Goal: Transaction & Acquisition: Purchase product/service

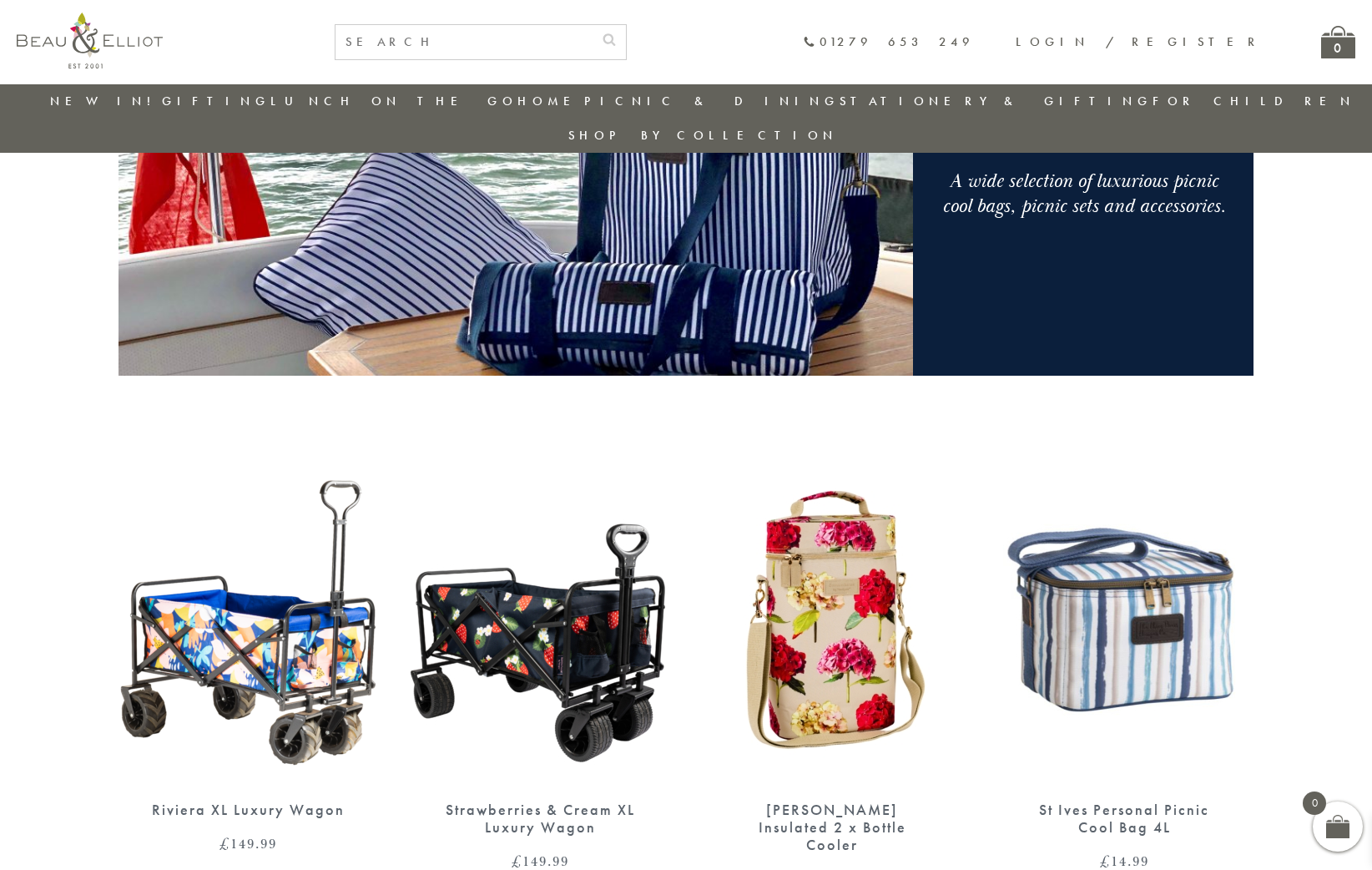
scroll to position [382, 0]
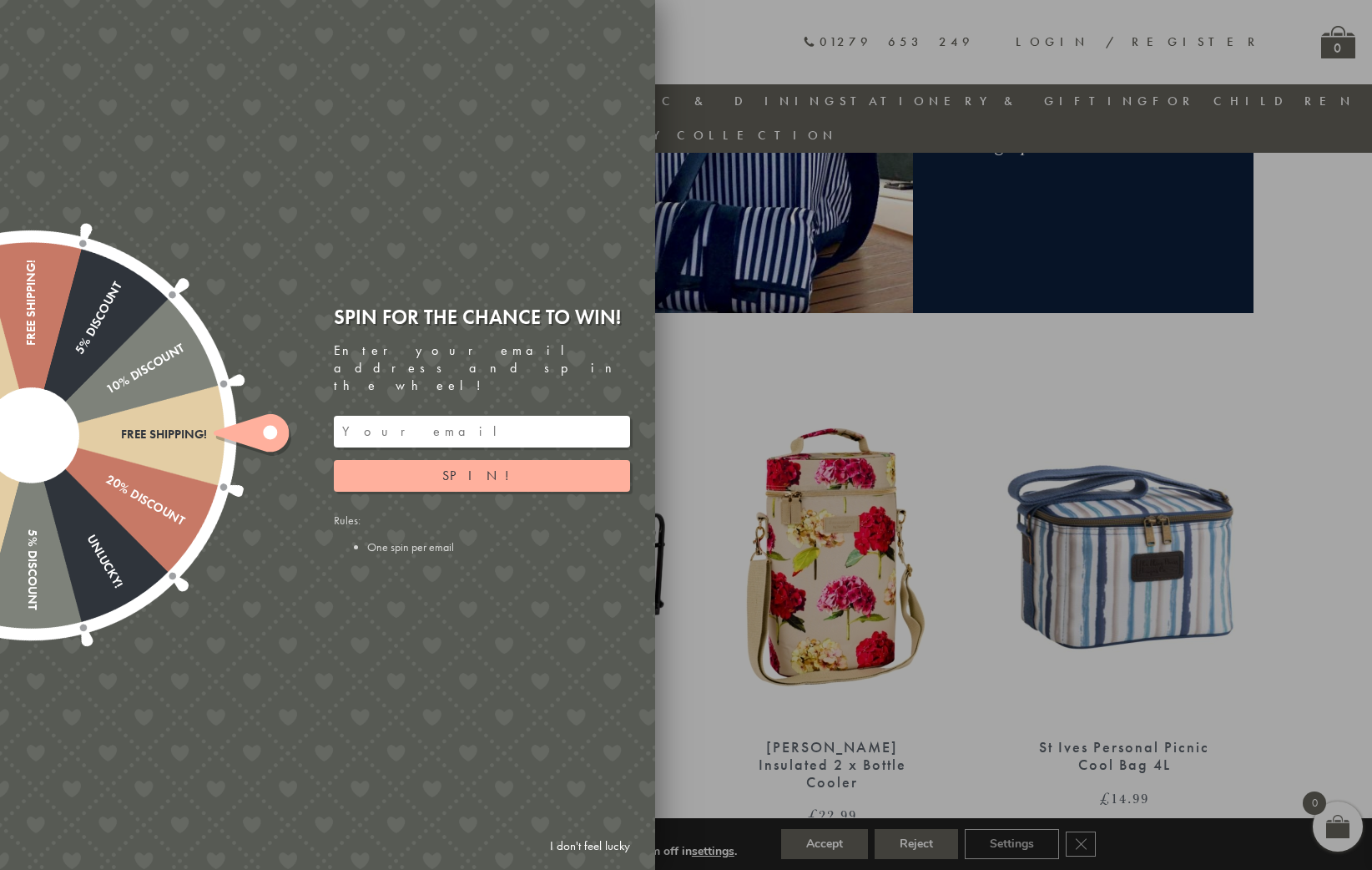
click at [597, 846] on link "I don't feel lucky" at bounding box center [590, 846] width 97 height 31
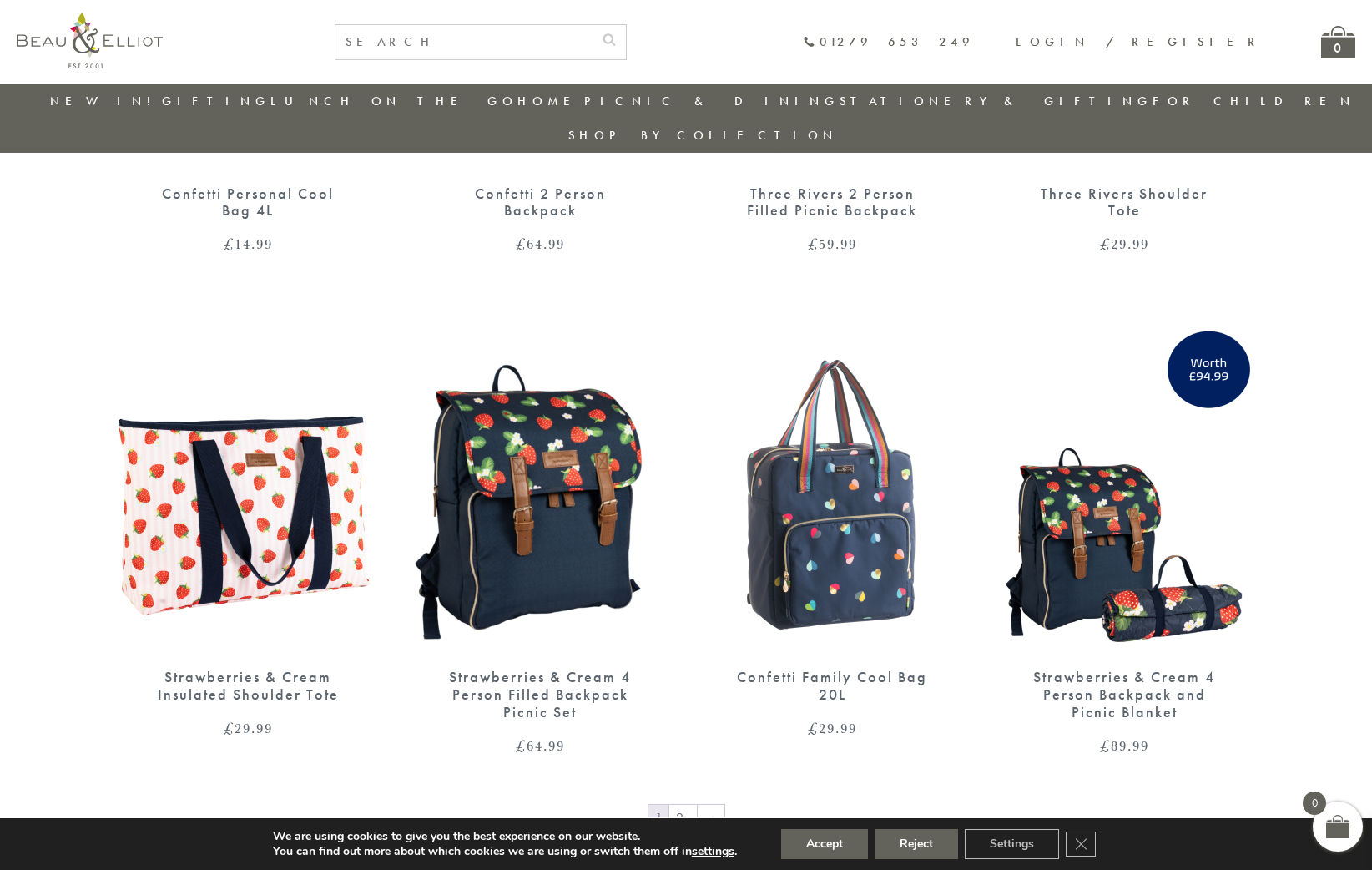
scroll to position [2469, 0]
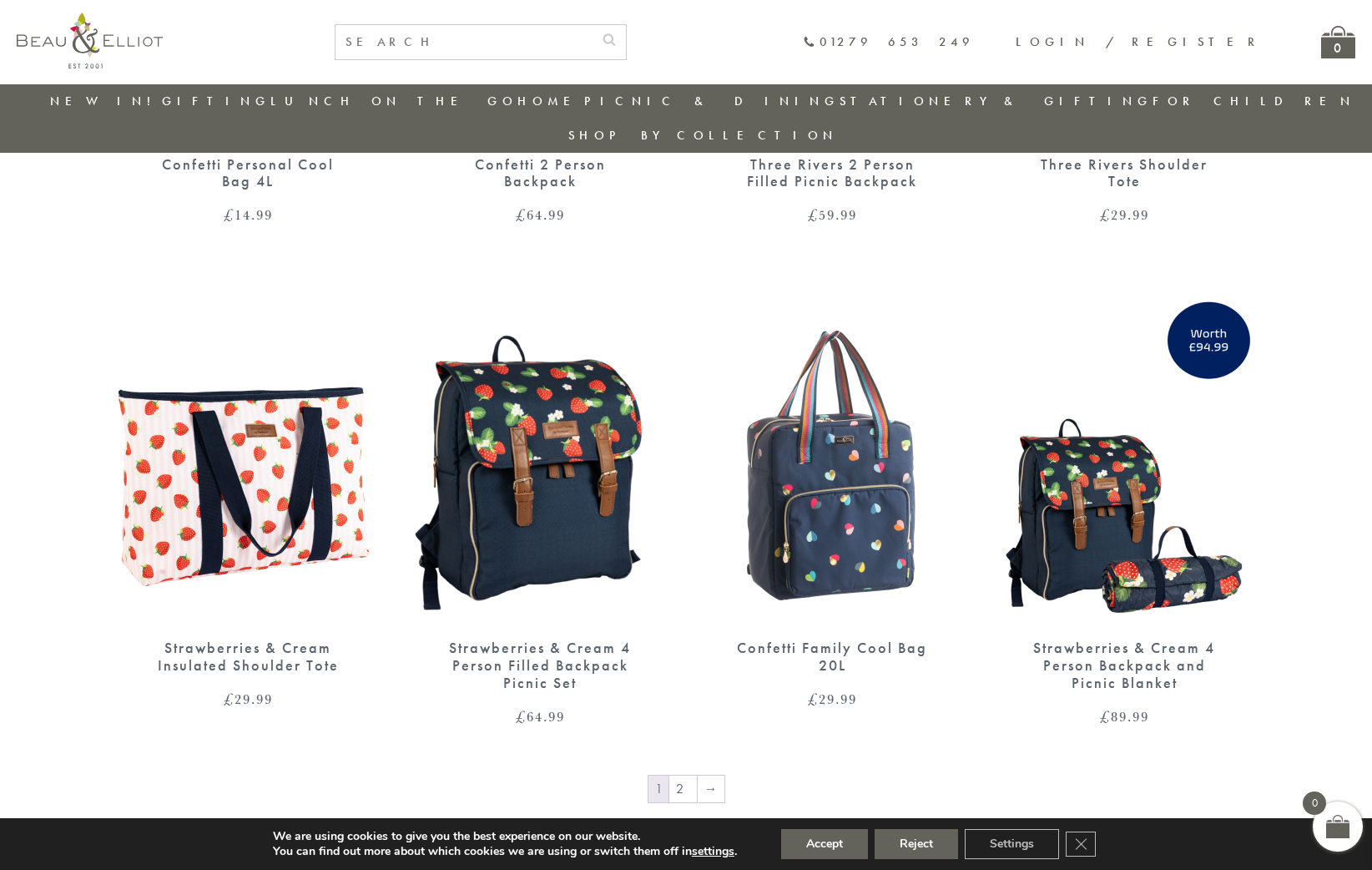
click at [479, 477] on img at bounding box center [540, 455] width 259 height 333
click at [678, 776] on link "2" at bounding box center [683, 789] width 28 height 27
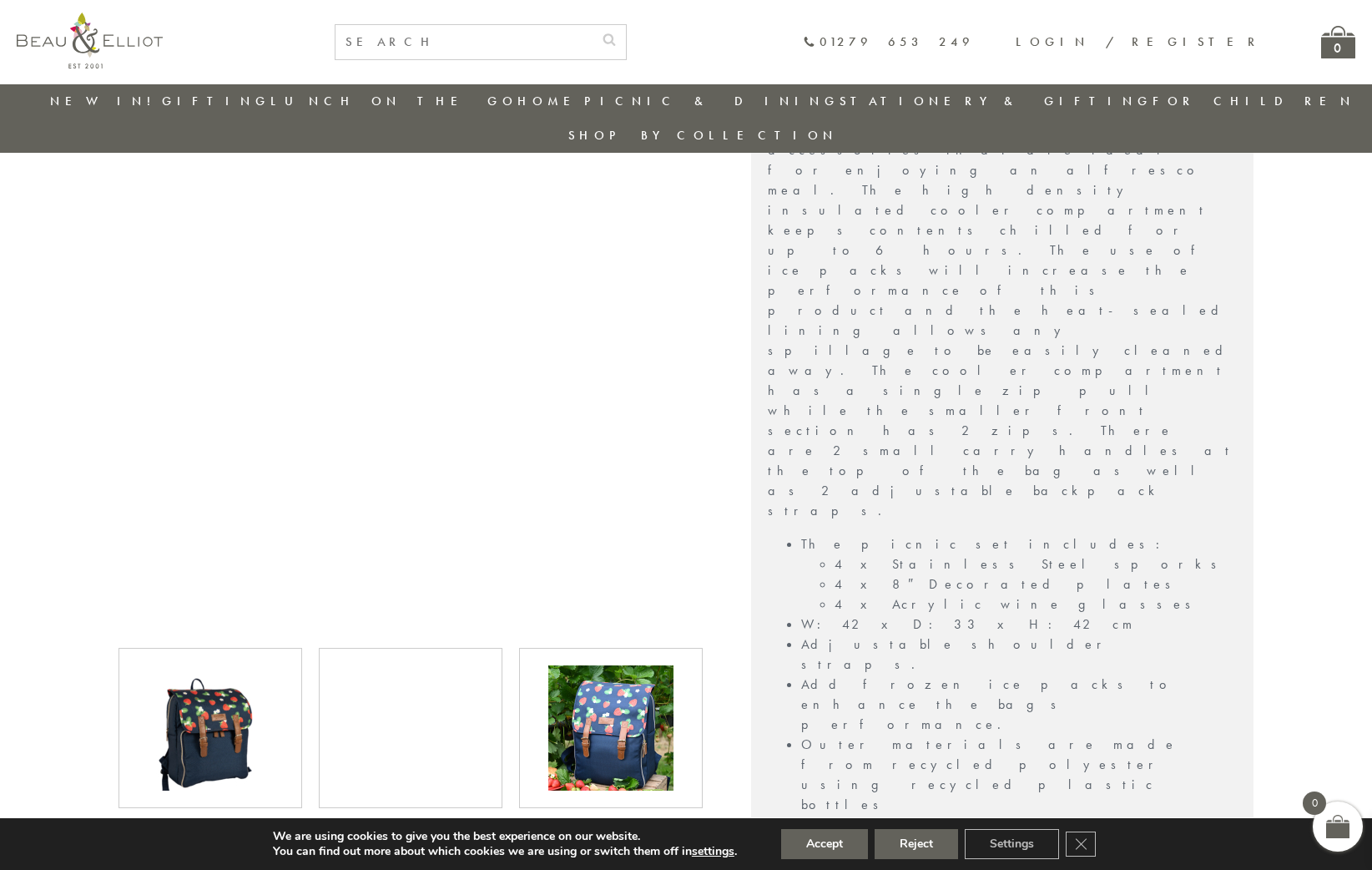
scroll to position [549, 0]
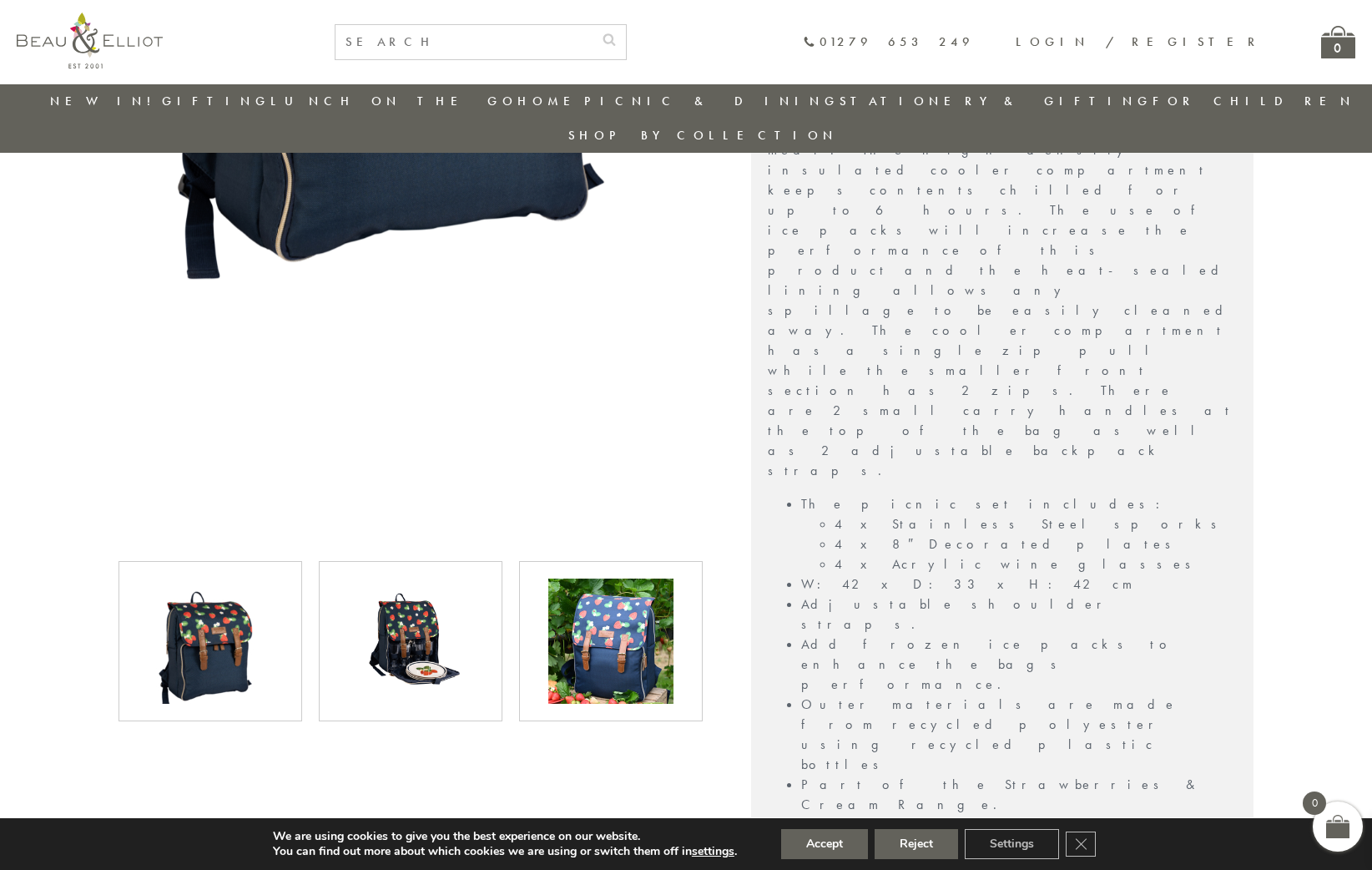
click at [404, 600] on img at bounding box center [410, 641] width 125 height 125
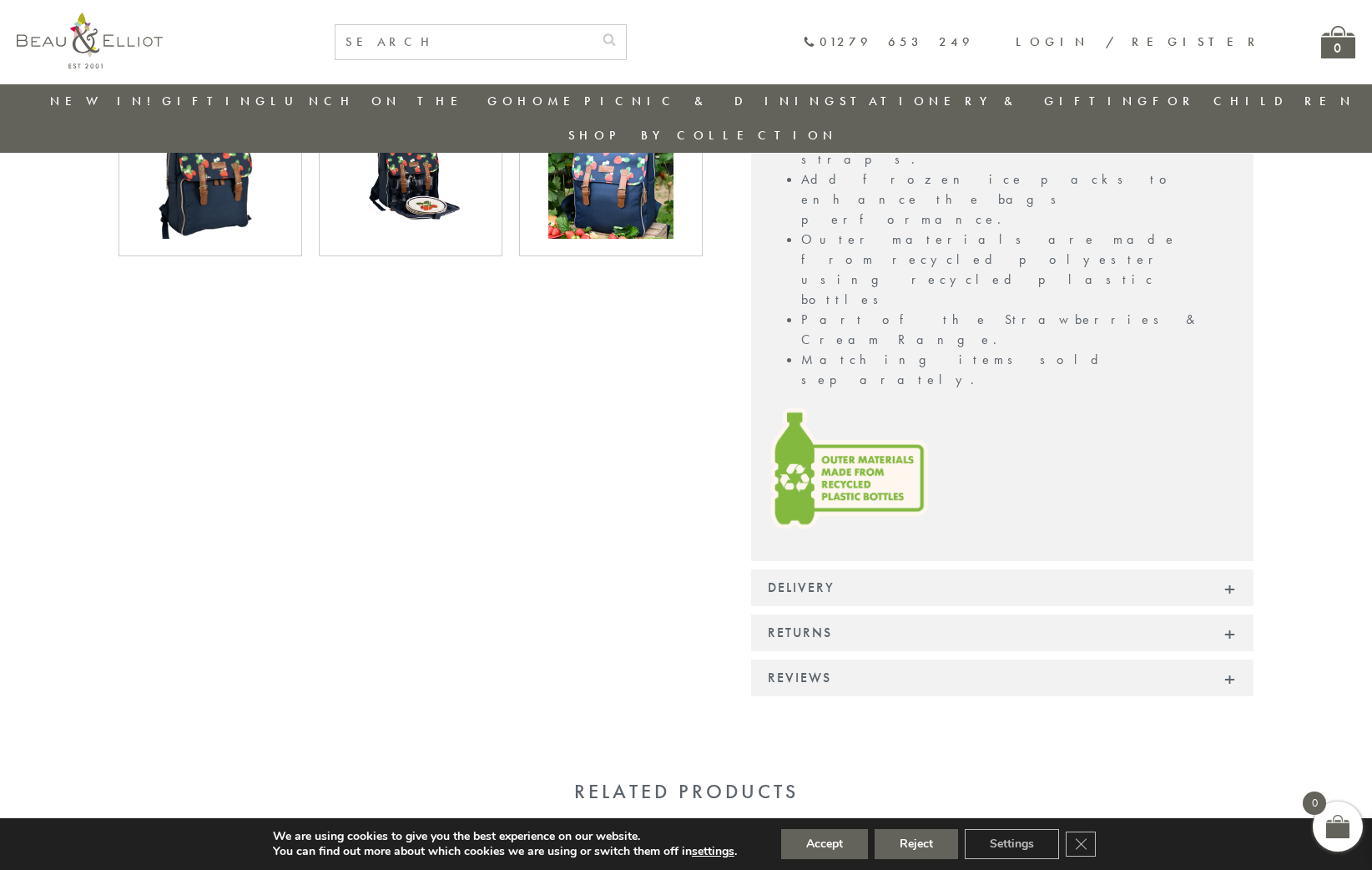
scroll to position [1050, 0]
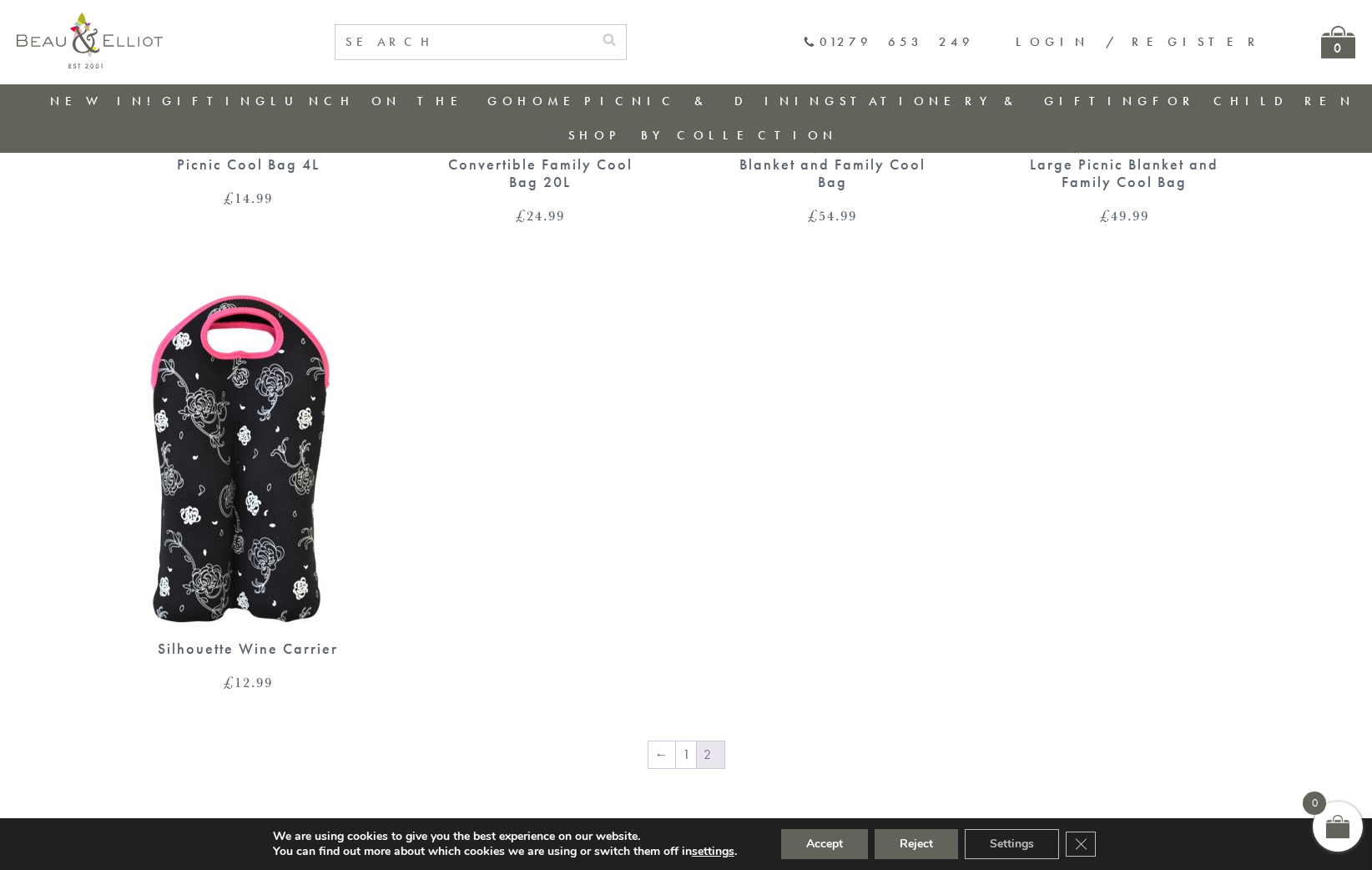
scroll to position [1968, 0]
